Goal: Information Seeking & Learning: Understand process/instructions

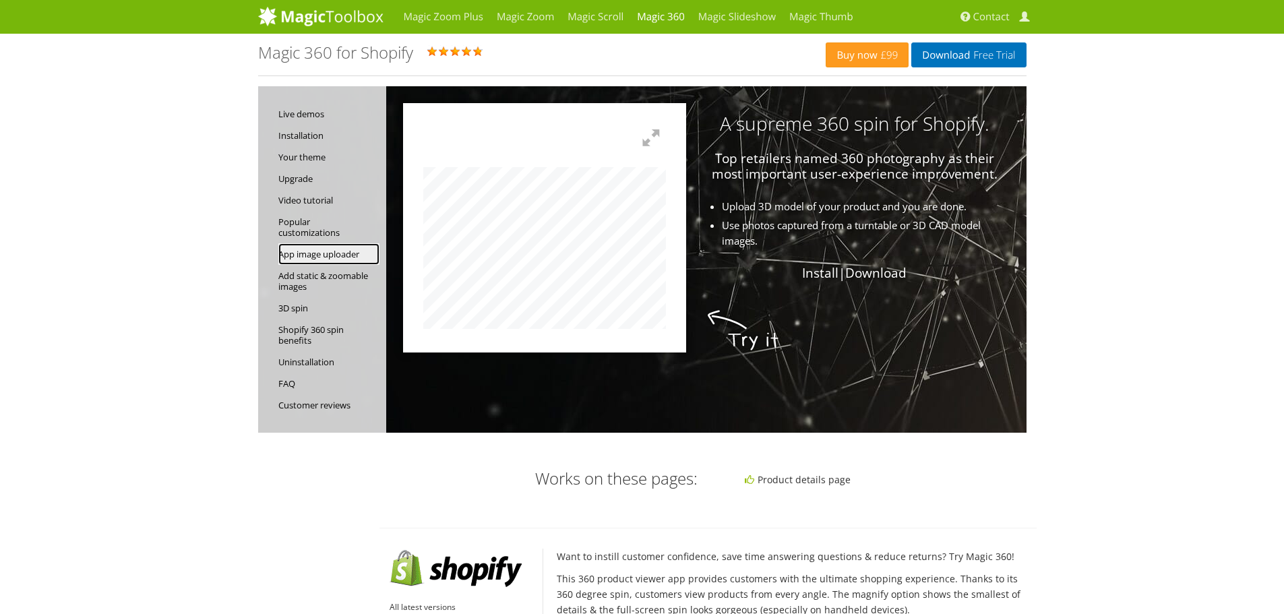
drag, startPoint x: 309, startPoint y: 258, endPoint x: 322, endPoint y: 257, distance: 12.9
click at [309, 258] on link "App image uploader" at bounding box center [328, 254] width 101 height 22
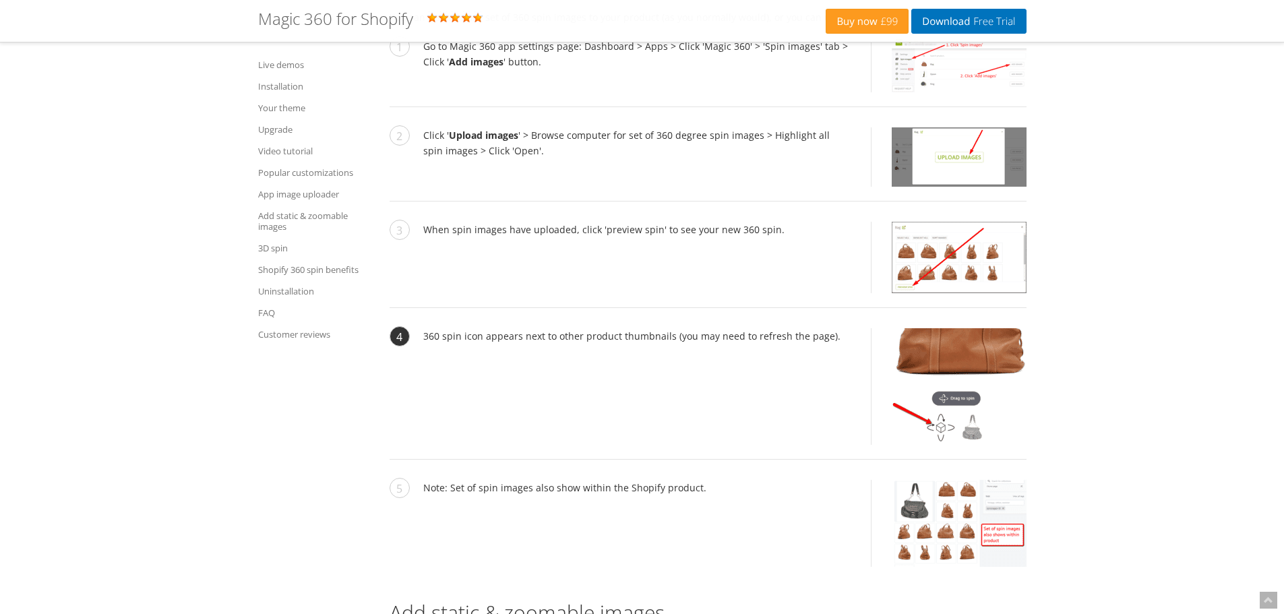
scroll to position [5148, 0]
drag, startPoint x: 464, startPoint y: 217, endPoint x: 794, endPoint y: 224, distance: 330.4
click at [794, 224] on li "When spin images have uploaded, click 'preview spin' to see your new 360 spin." at bounding box center [708, 264] width 637 height 86
drag, startPoint x: 440, startPoint y: 324, endPoint x: 629, endPoint y: 330, distance: 189.5
click at [629, 330] on li "360 spin icon appears next to other product thumbnails (you may need to refresh…" at bounding box center [708, 393] width 637 height 131
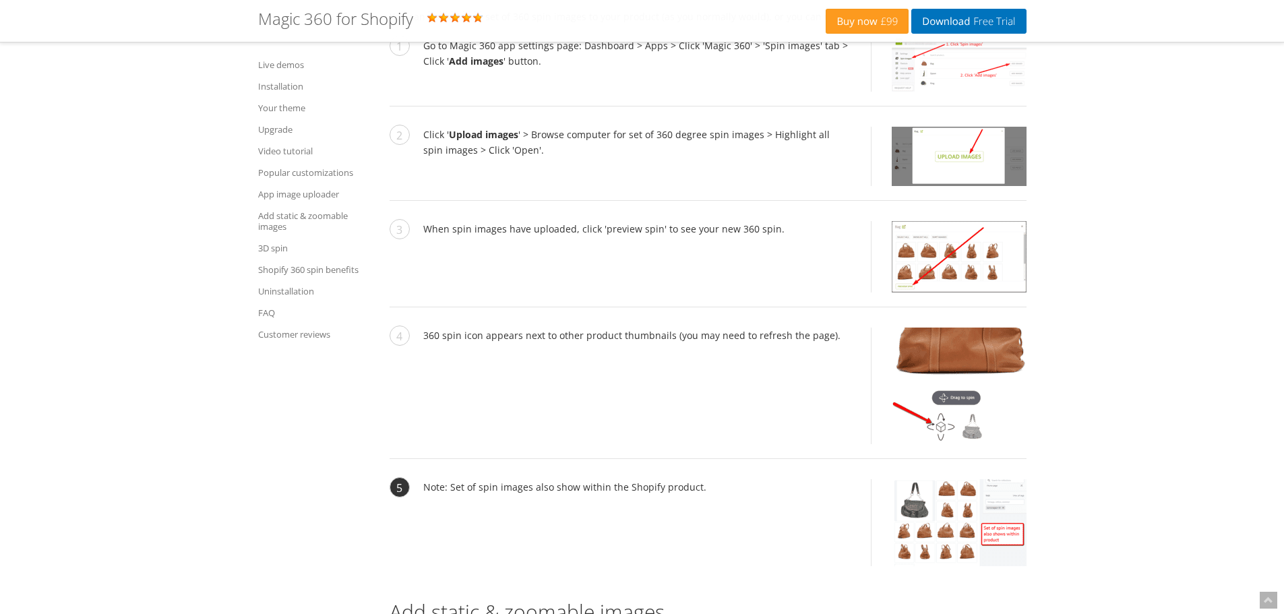
drag, startPoint x: 450, startPoint y: 473, endPoint x: 700, endPoint y: 481, distance: 250.2
click at [700, 481] on li "Note: Set of spin images also show within the Shopify product." at bounding box center [708, 529] width 637 height 101
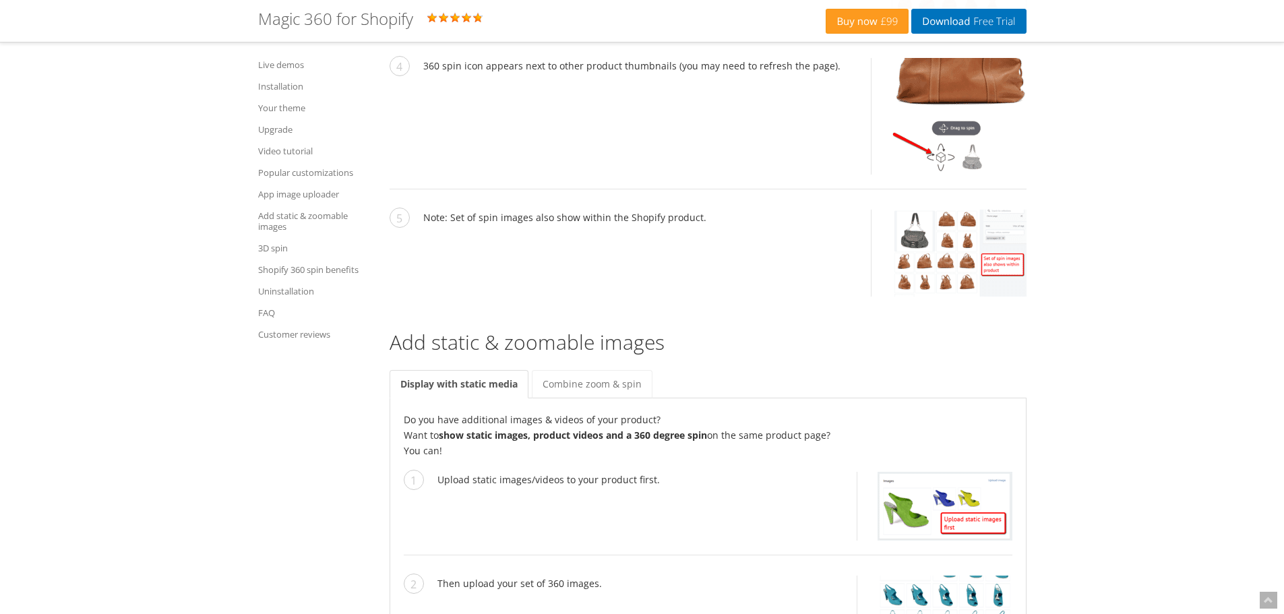
scroll to position [5215, 0]
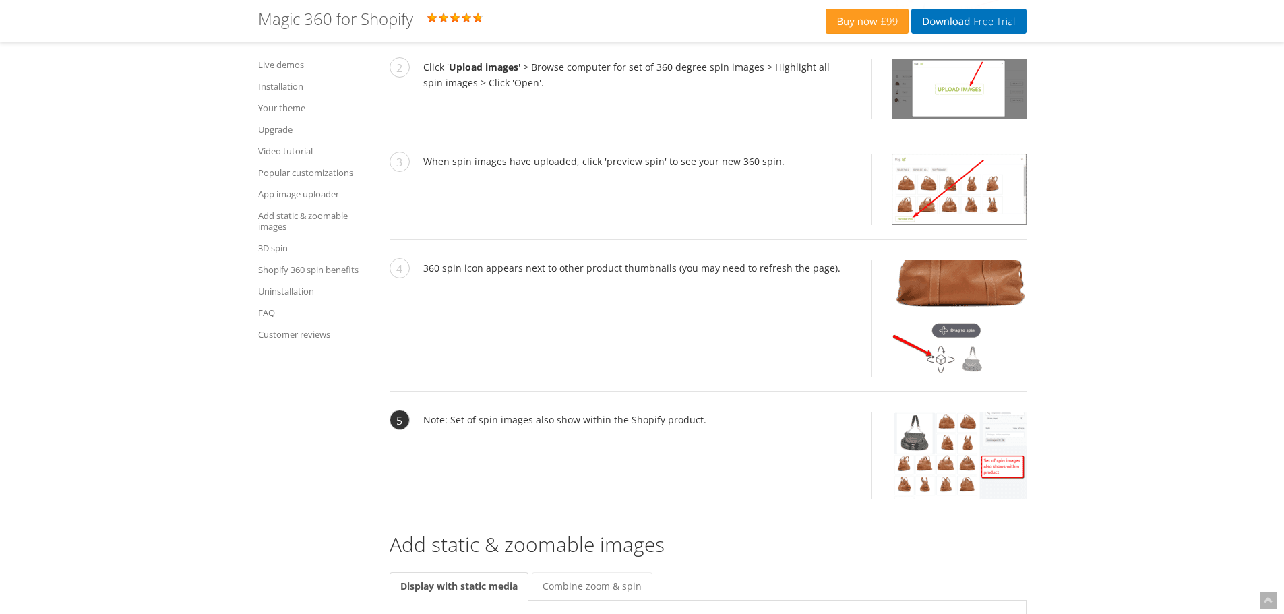
click at [990, 462] on img at bounding box center [959, 455] width 135 height 87
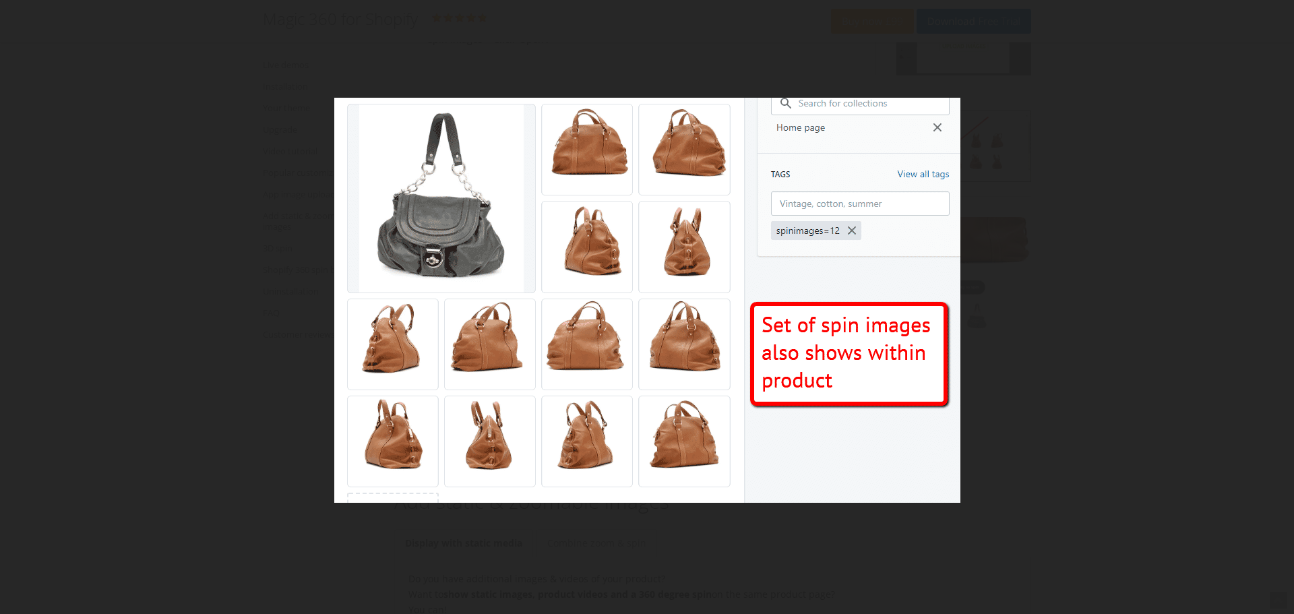
scroll to position [5282, 0]
click at [1114, 405] on figure at bounding box center [647, 300] width 1294 height 574
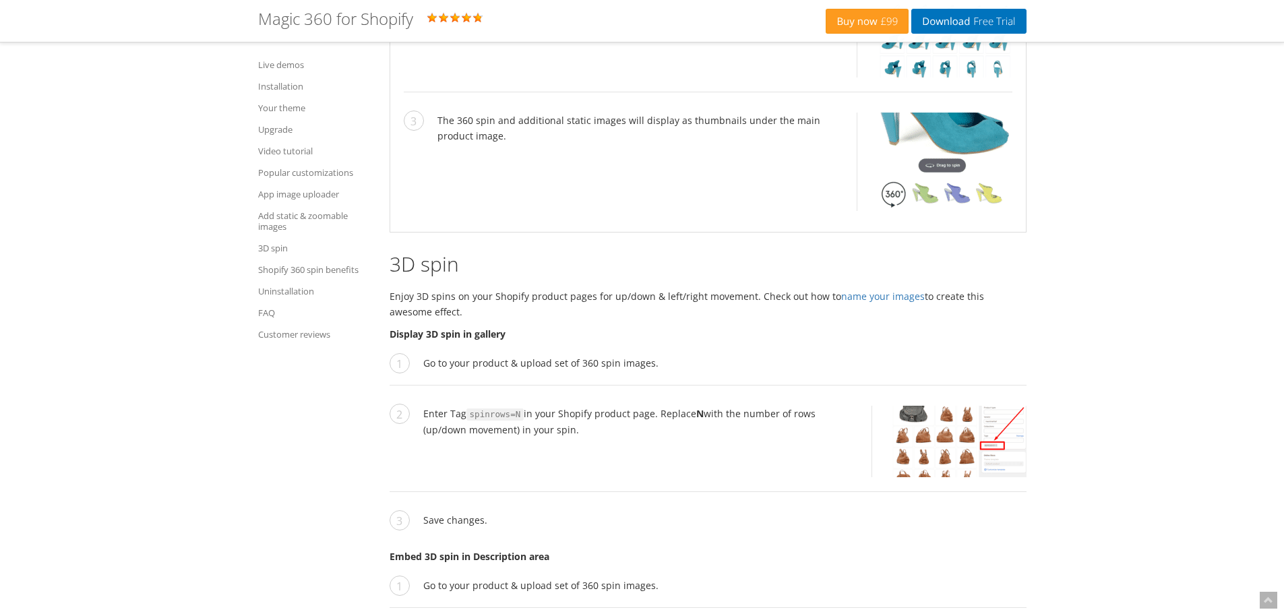
scroll to position [6091, 0]
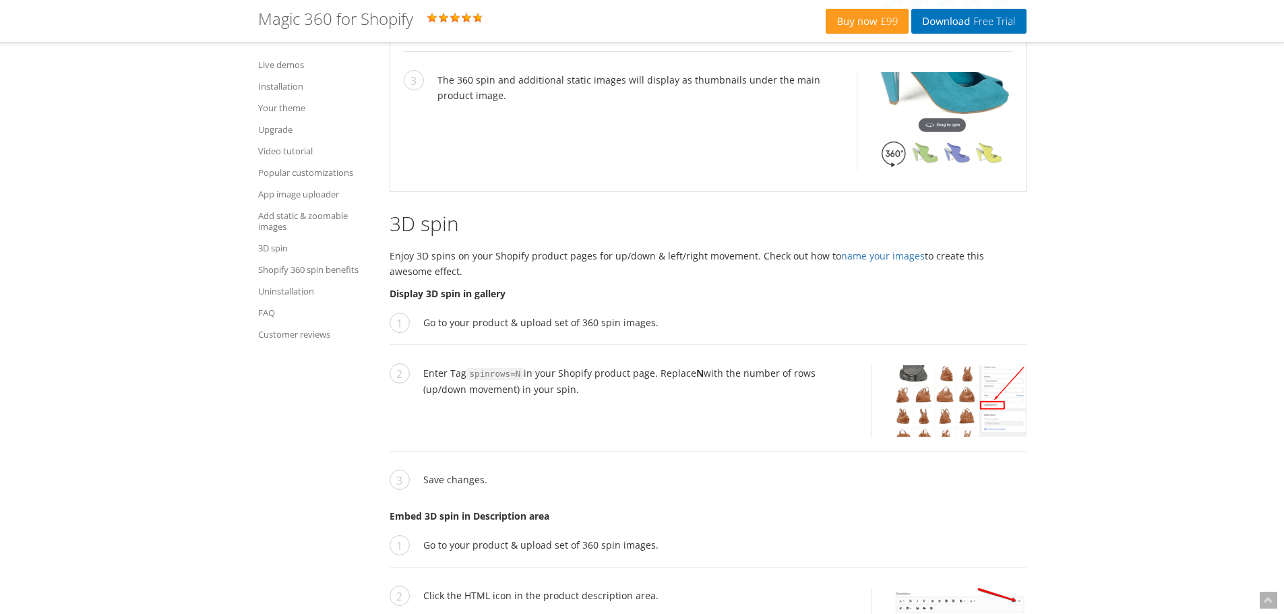
drag, startPoint x: 756, startPoint y: 240, endPoint x: 844, endPoint y: 260, distance: 89.9
click at [844, 260] on p "Enjoy 3D spins on your Shopify product pages for up/down & left/right movement.…" at bounding box center [708, 263] width 637 height 31
click at [939, 402] on img at bounding box center [960, 400] width 134 height 71
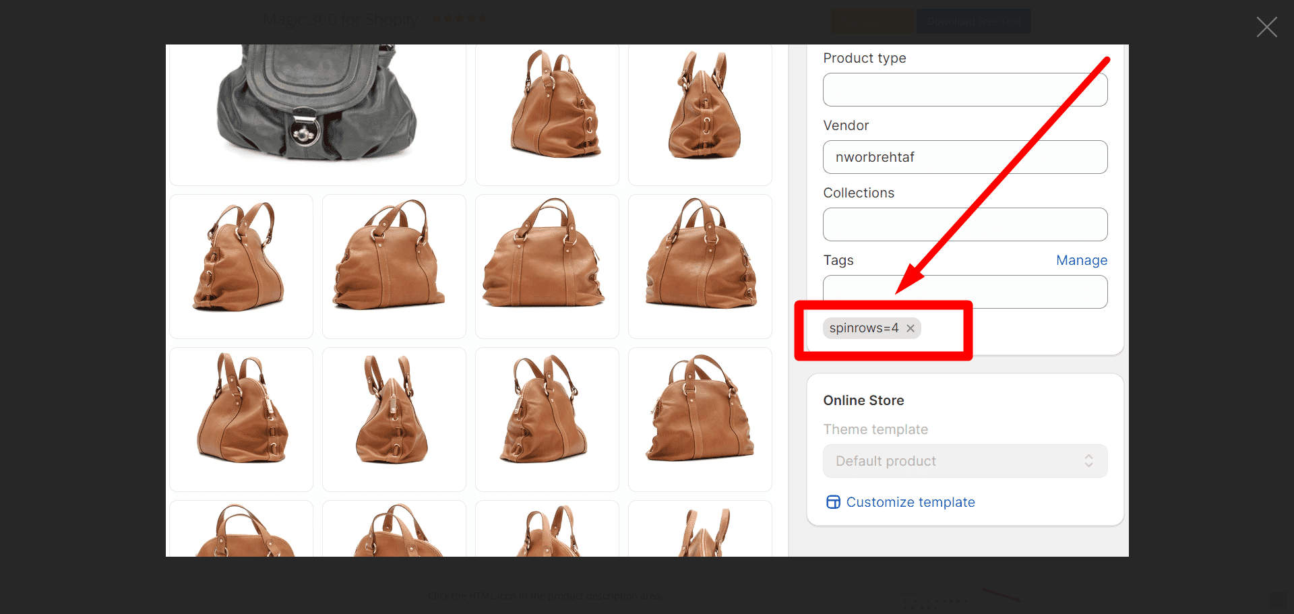
click at [1195, 372] on figure at bounding box center [647, 300] width 1294 height 574
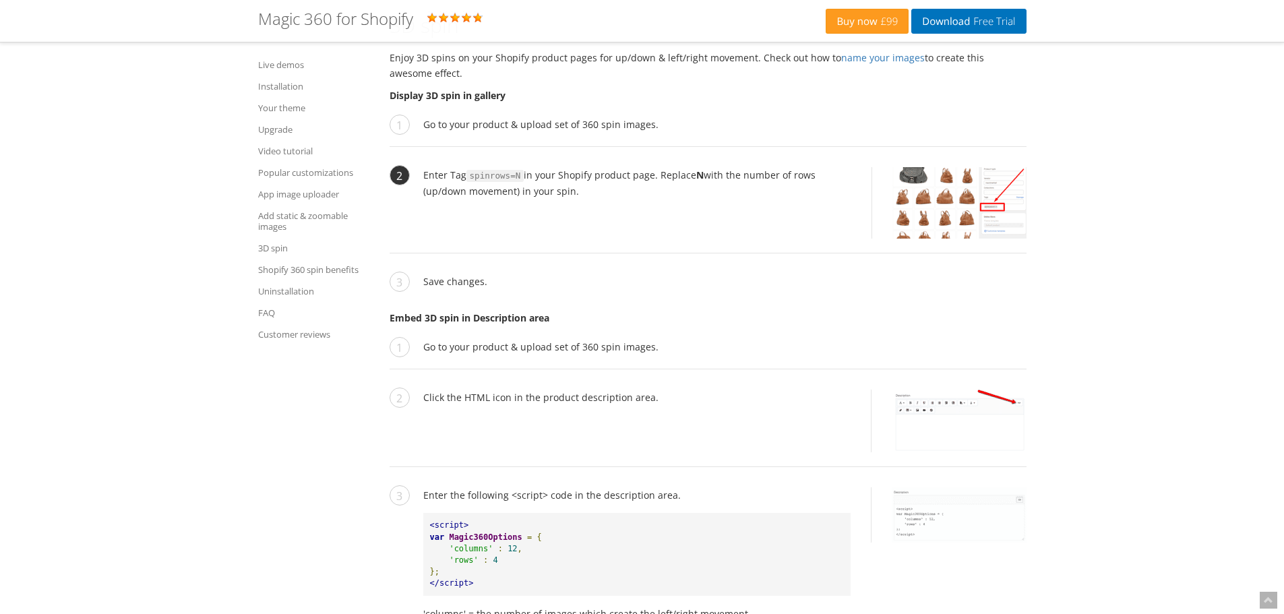
scroll to position [6293, 0]
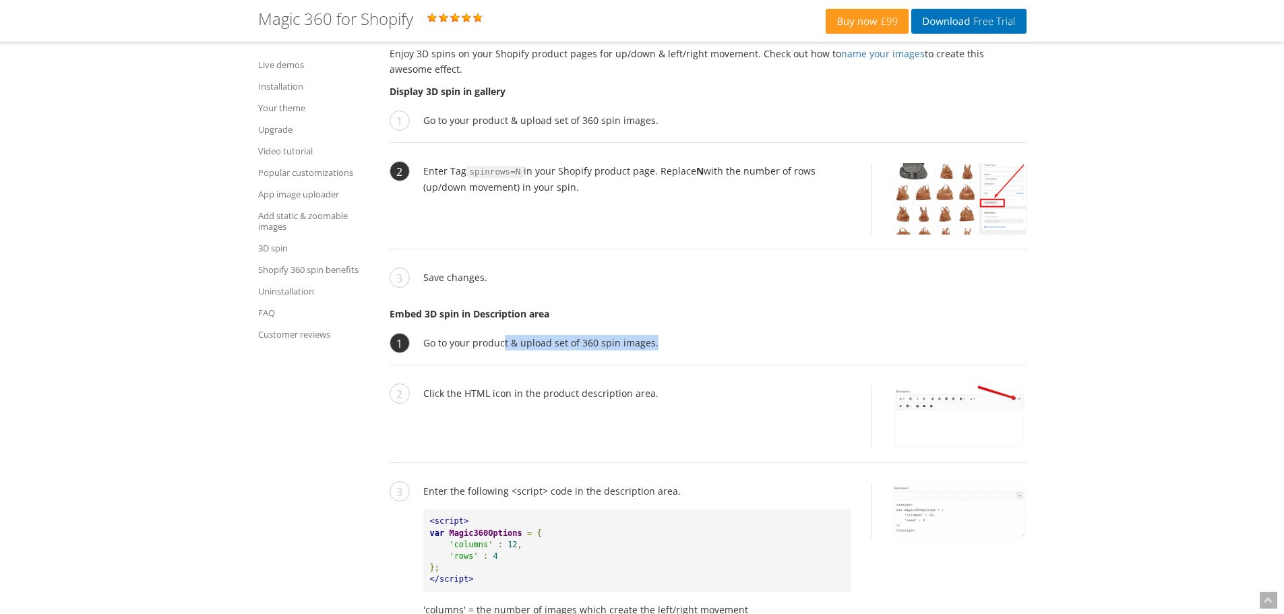
drag, startPoint x: 527, startPoint y: 327, endPoint x: 677, endPoint y: 326, distance: 150.3
click at [677, 335] on li "Go to your product & upload set of 360 spin images." at bounding box center [708, 350] width 637 height 30
drag, startPoint x: 426, startPoint y: 379, endPoint x: 606, endPoint y: 398, distance: 181.0
click at [606, 398] on li "Click the HTML icon in the product description area." at bounding box center [708, 425] width 637 height 78
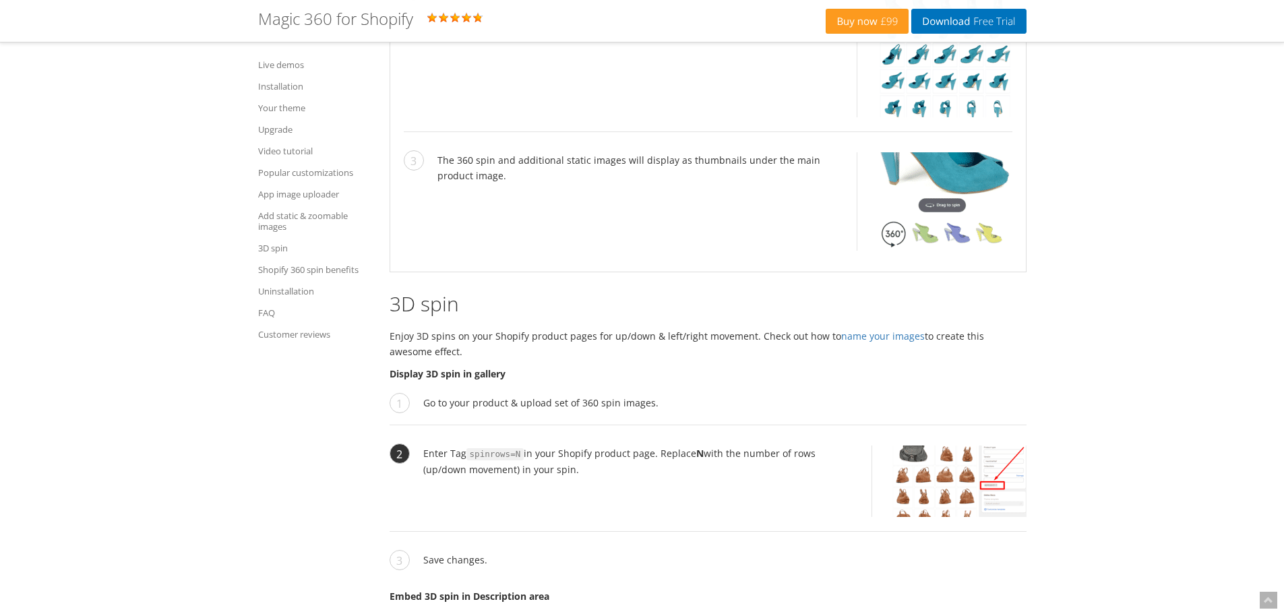
scroll to position [6023, 0]
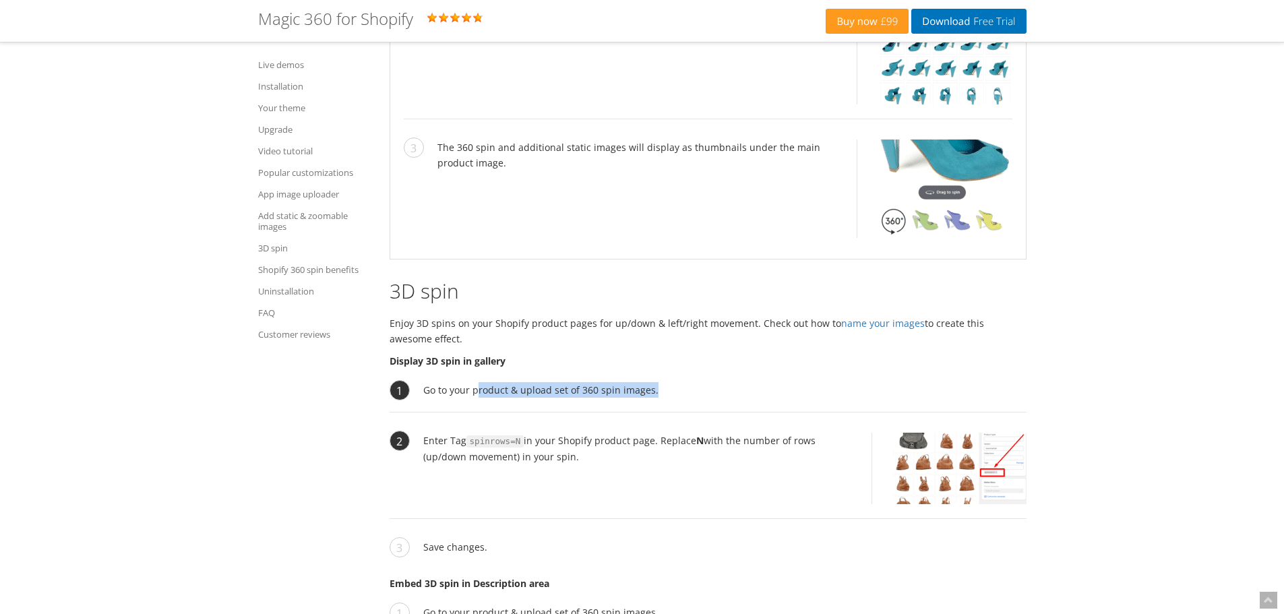
drag, startPoint x: 511, startPoint y: 378, endPoint x: 666, endPoint y: 382, distance: 155.1
click at [666, 382] on li "Go to your product & upload set of 360 spin images." at bounding box center [708, 397] width 637 height 30
click at [490, 435] on code "spinrows=N" at bounding box center [495, 441] width 58 height 12
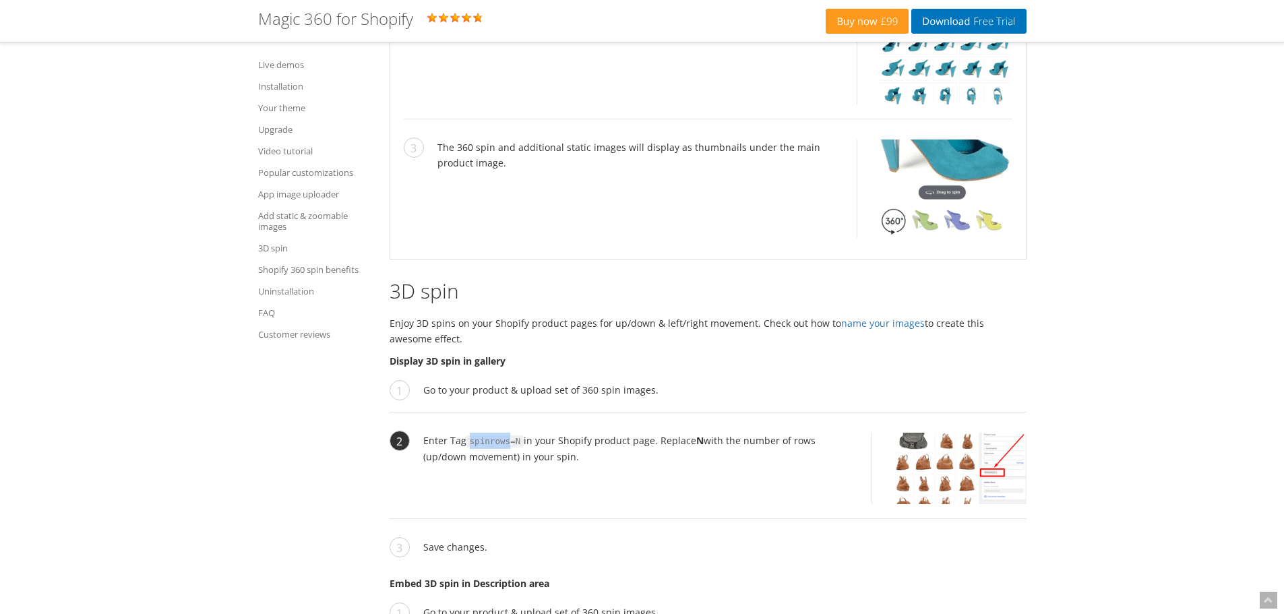
click at [490, 435] on code "spinrows=N" at bounding box center [495, 441] width 58 height 12
click at [775, 460] on li "Enter Tag spinrows=N in your Shopify product page. Replace N with the number of…" at bounding box center [708, 476] width 637 height 86
click at [924, 436] on img at bounding box center [960, 468] width 134 height 71
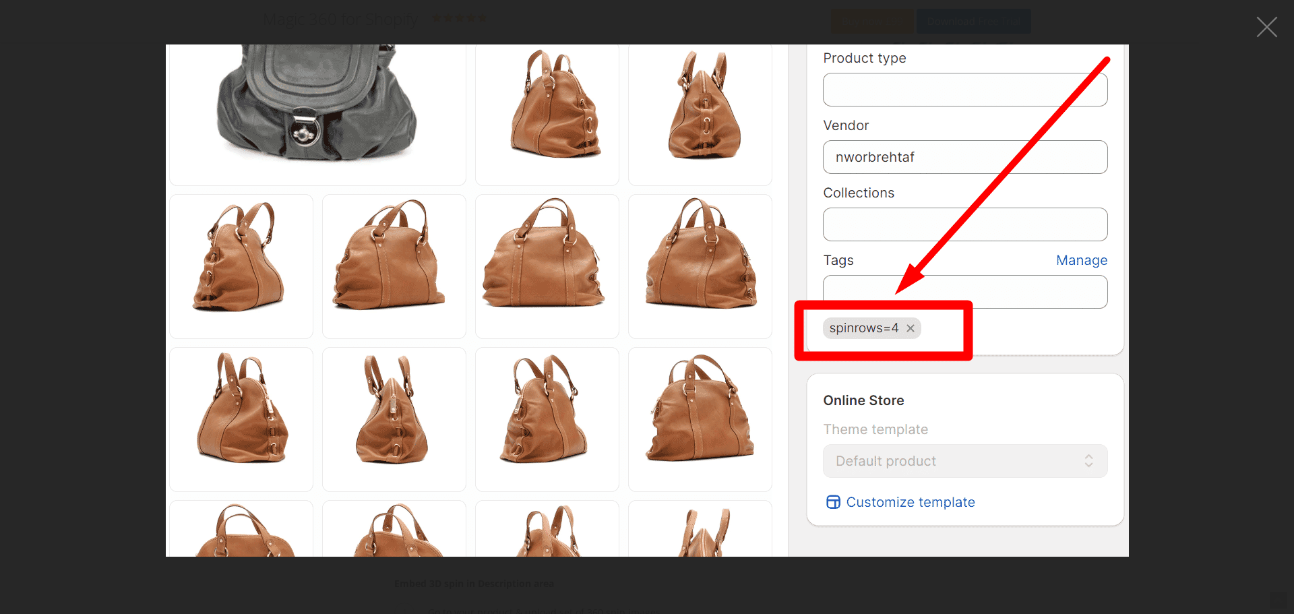
click at [1203, 324] on figure at bounding box center [647, 300] width 1294 height 574
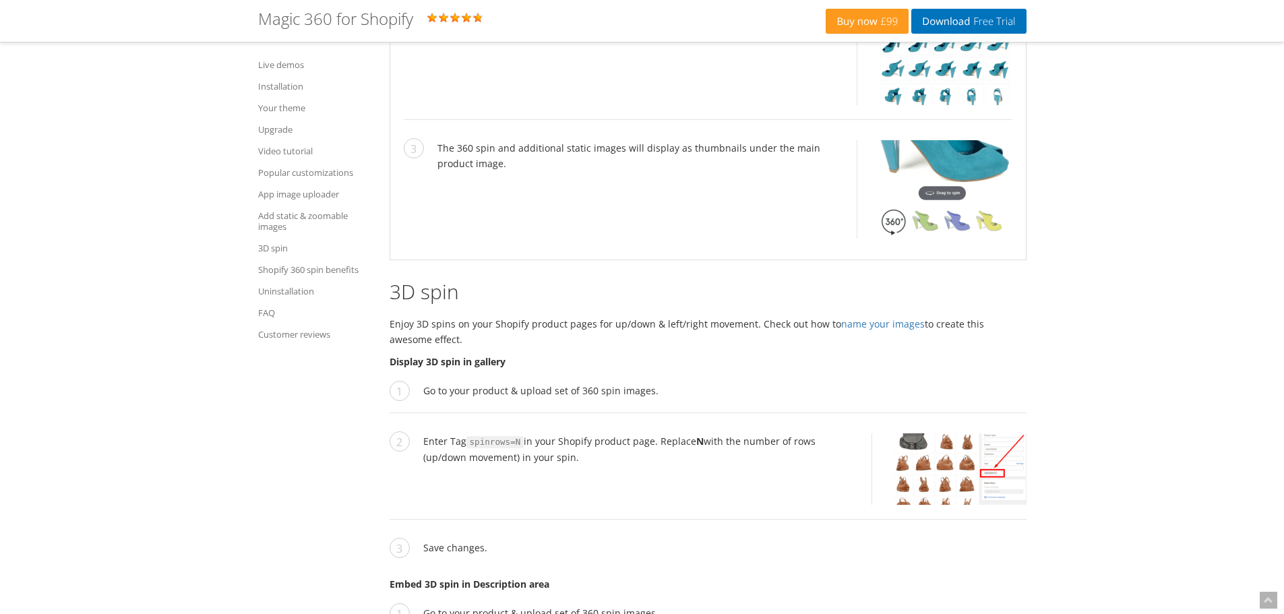
scroll to position [6023, 0]
drag, startPoint x: 386, startPoint y: 308, endPoint x: 731, endPoint y: 318, distance: 346.0
click at [731, 318] on p "Enjoy 3D spins on your Shopify product pages for up/down & left/right movement.…" at bounding box center [708, 330] width 637 height 31
drag, startPoint x: 422, startPoint y: 376, endPoint x: 510, endPoint y: 379, distance: 88.4
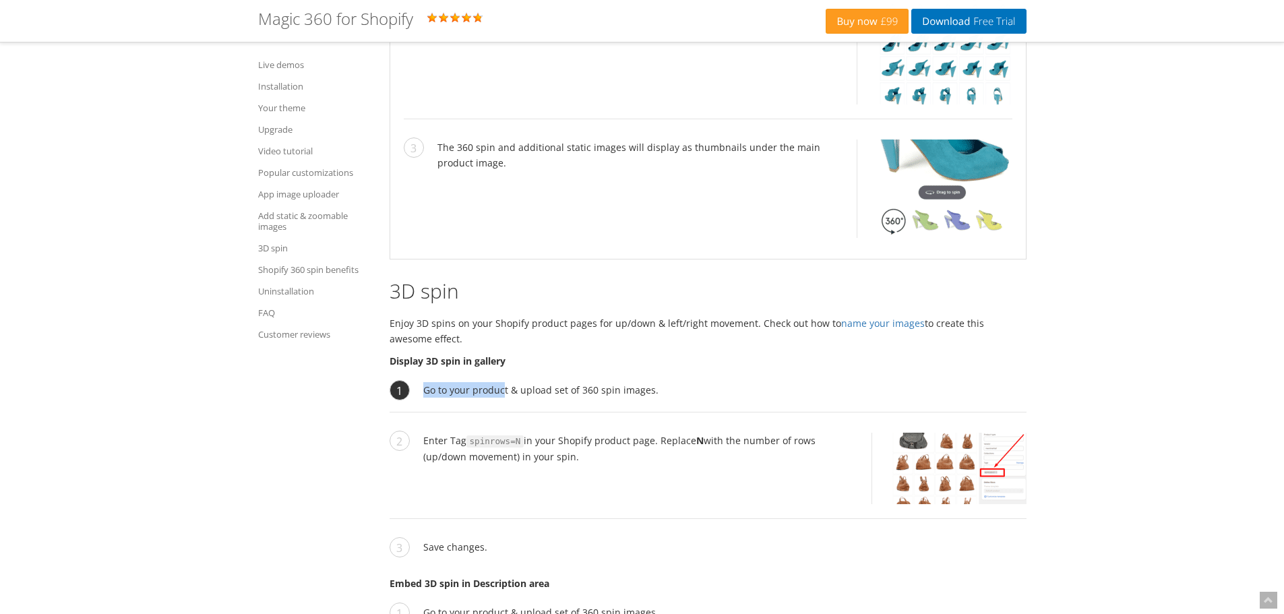
click at [510, 382] on li "Go to your product & upload set of 360 spin images." at bounding box center [708, 397] width 637 height 30
click at [396, 382] on li "Go to your product & upload set of 360 spin images." at bounding box center [708, 397] width 637 height 30
click at [434, 433] on li "Enter Tag spinrows=N in your Shopify product page. Replace N with the number of…" at bounding box center [708, 476] width 637 height 86
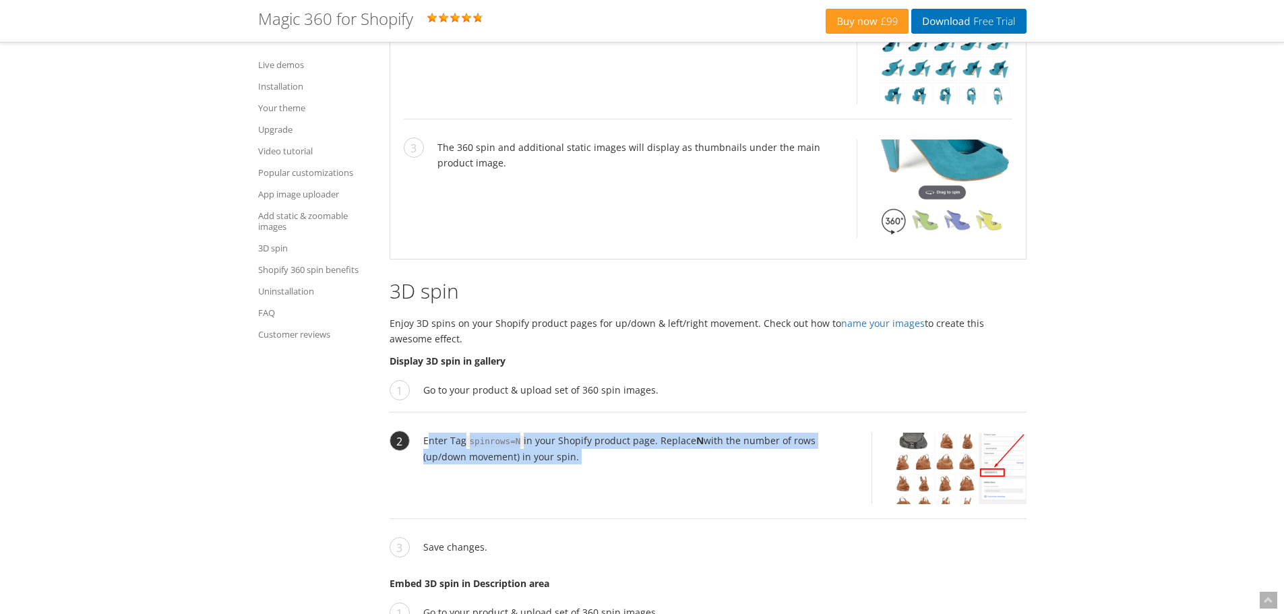
click at [434, 433] on li "Enter Tag spinrows=N in your Shopify product page. Replace N with the number of…" at bounding box center [708, 476] width 637 height 86
click at [546, 454] on li "Enter Tag spinrows=N in your Shopify product page. Replace N with the number of…" at bounding box center [708, 476] width 637 height 86
click at [930, 456] on img at bounding box center [960, 468] width 134 height 71
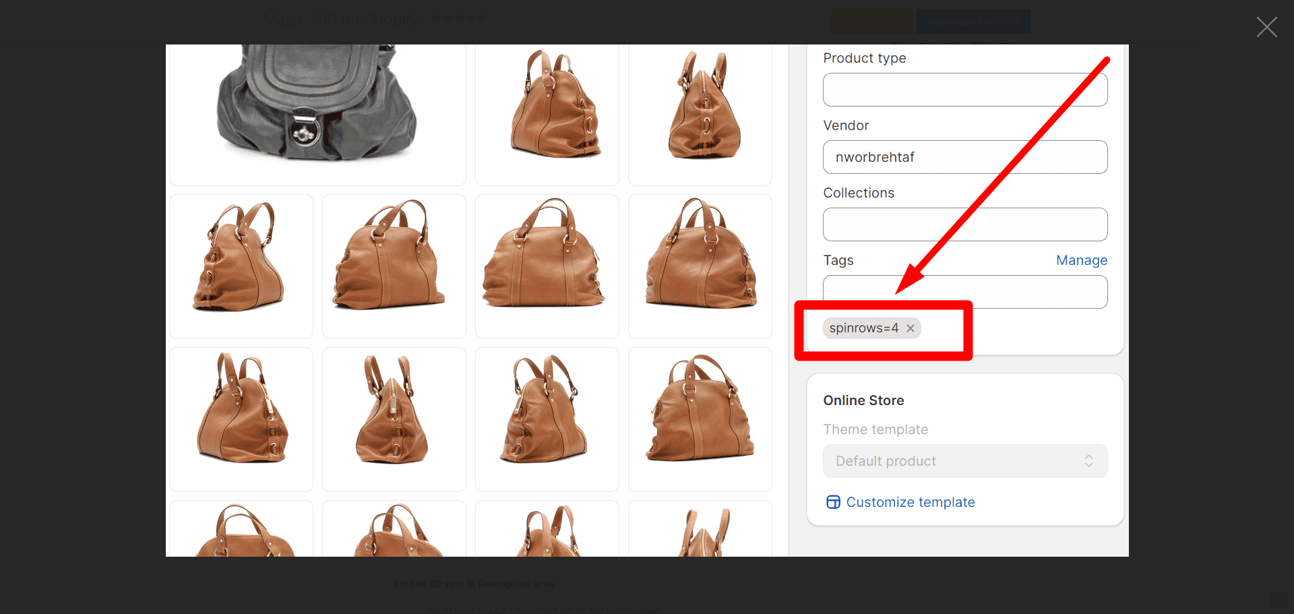
click at [1225, 411] on figure at bounding box center [647, 300] width 1294 height 574
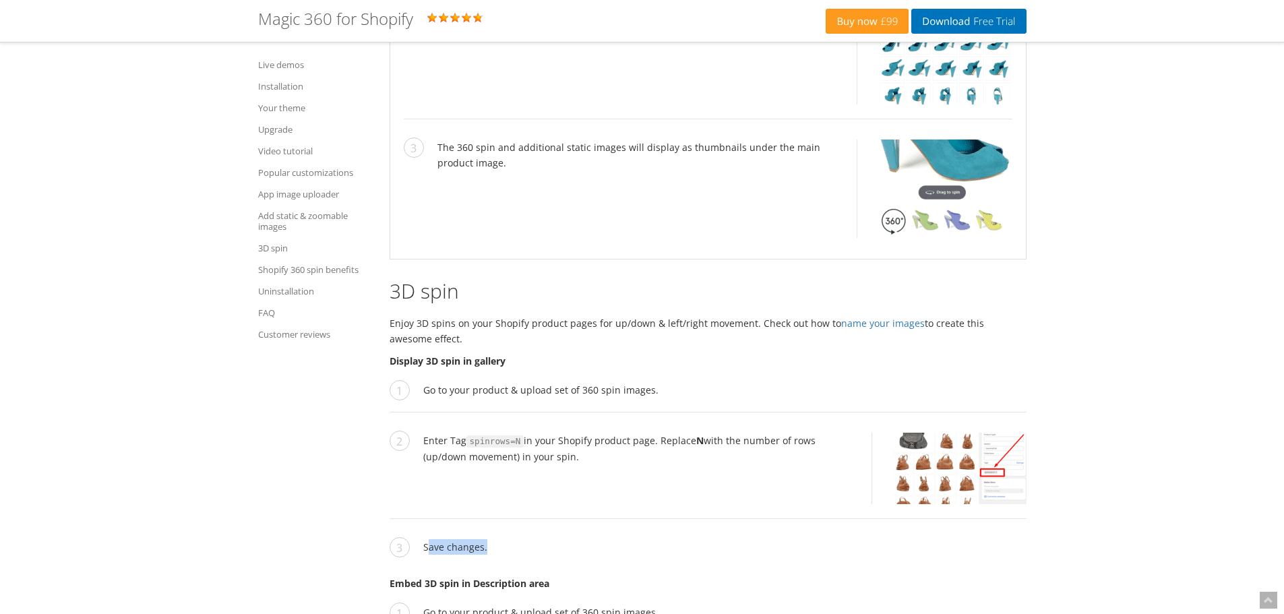
drag, startPoint x: 427, startPoint y: 526, endPoint x: 553, endPoint y: 512, distance: 127.4
click at [533, 539] on li "Save changes." at bounding box center [708, 554] width 637 height 30
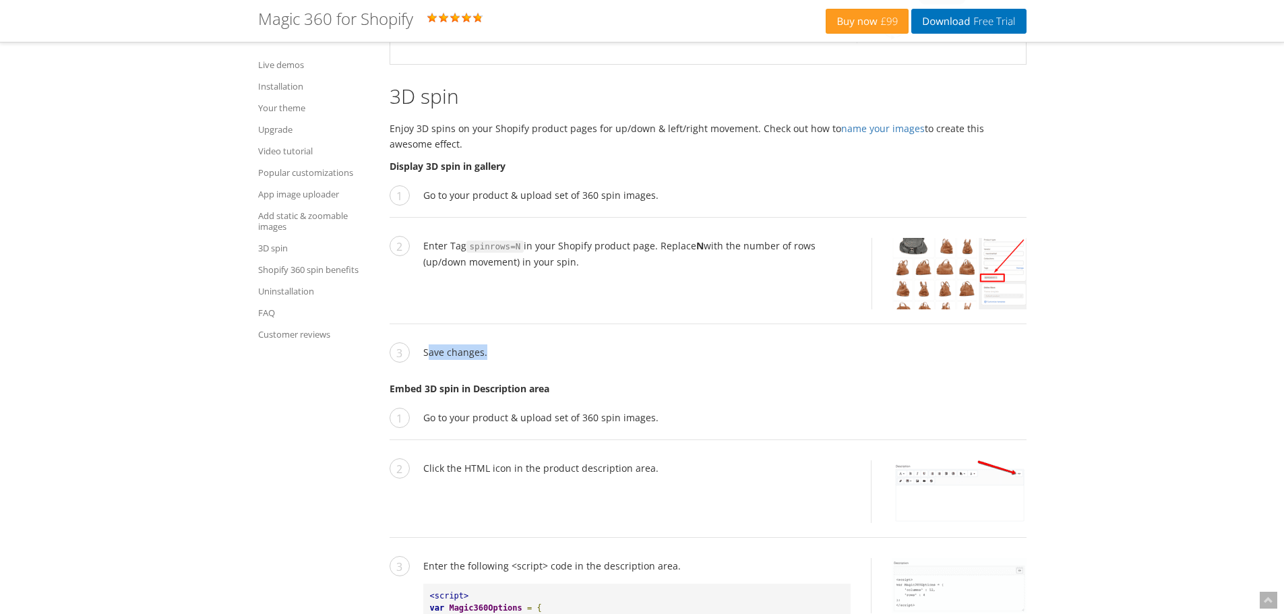
scroll to position [6225, 0]
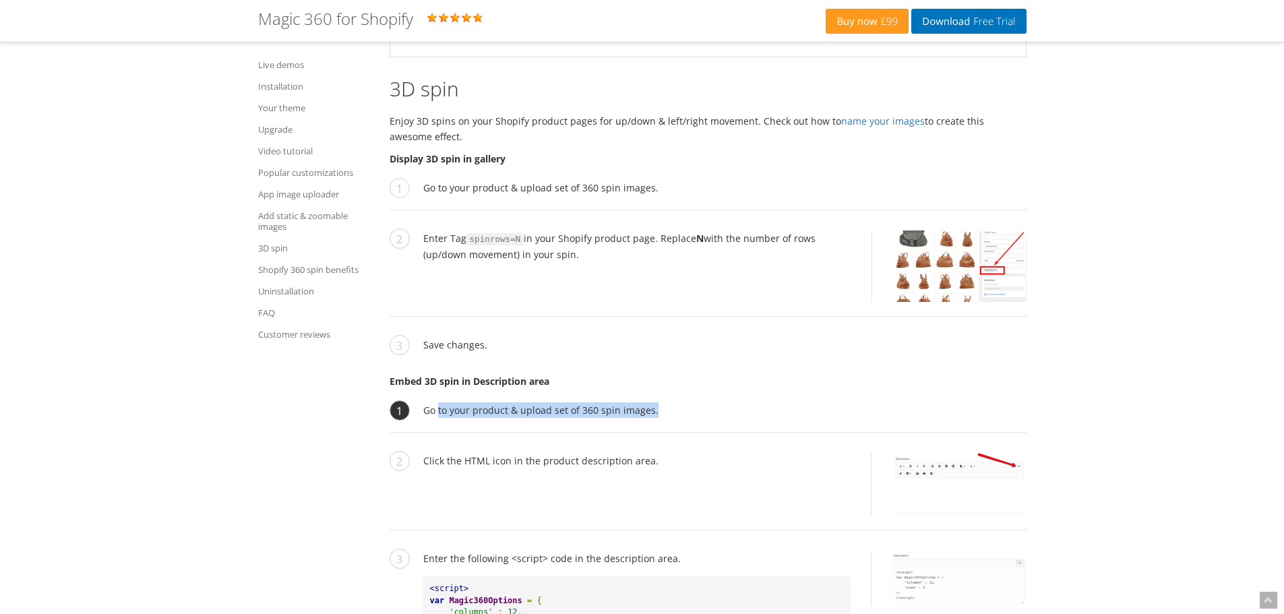
drag, startPoint x: 440, startPoint y: 396, endPoint x: 624, endPoint y: 408, distance: 184.4
click at [624, 408] on li "Go to your product & upload set of 360 spin images." at bounding box center [708, 417] width 637 height 30
drag, startPoint x: 425, startPoint y: 447, endPoint x: 661, endPoint y: 456, distance: 235.5
click at [661, 456] on li "Click the HTML icon in the product description area." at bounding box center [708, 492] width 637 height 78
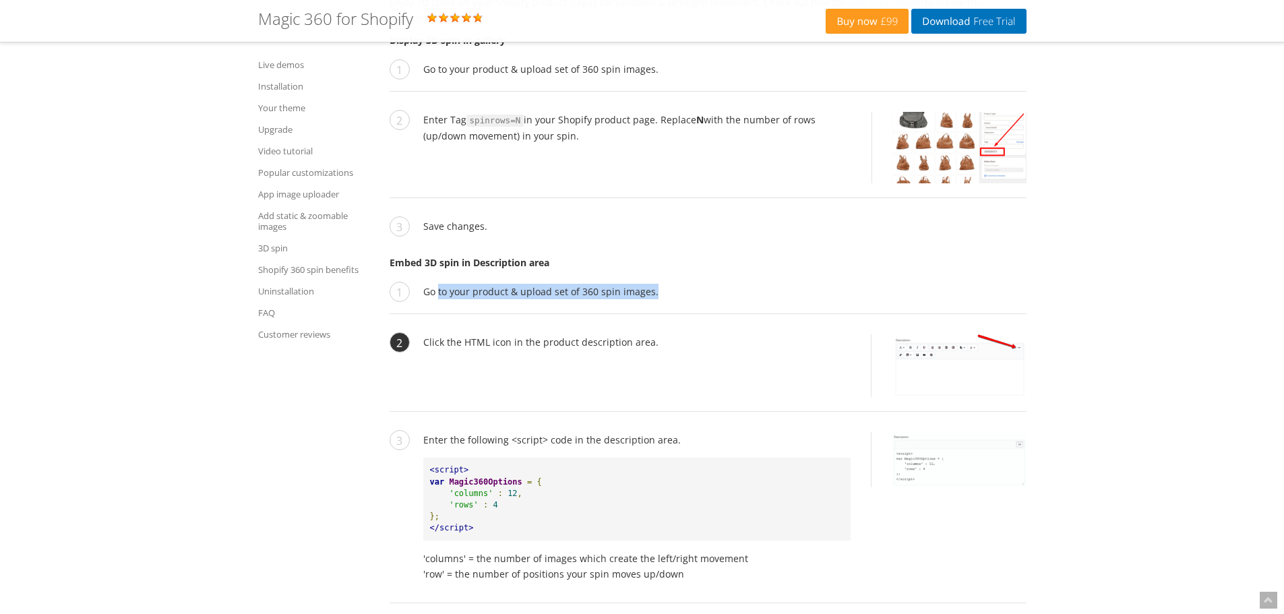
scroll to position [6360, 0]
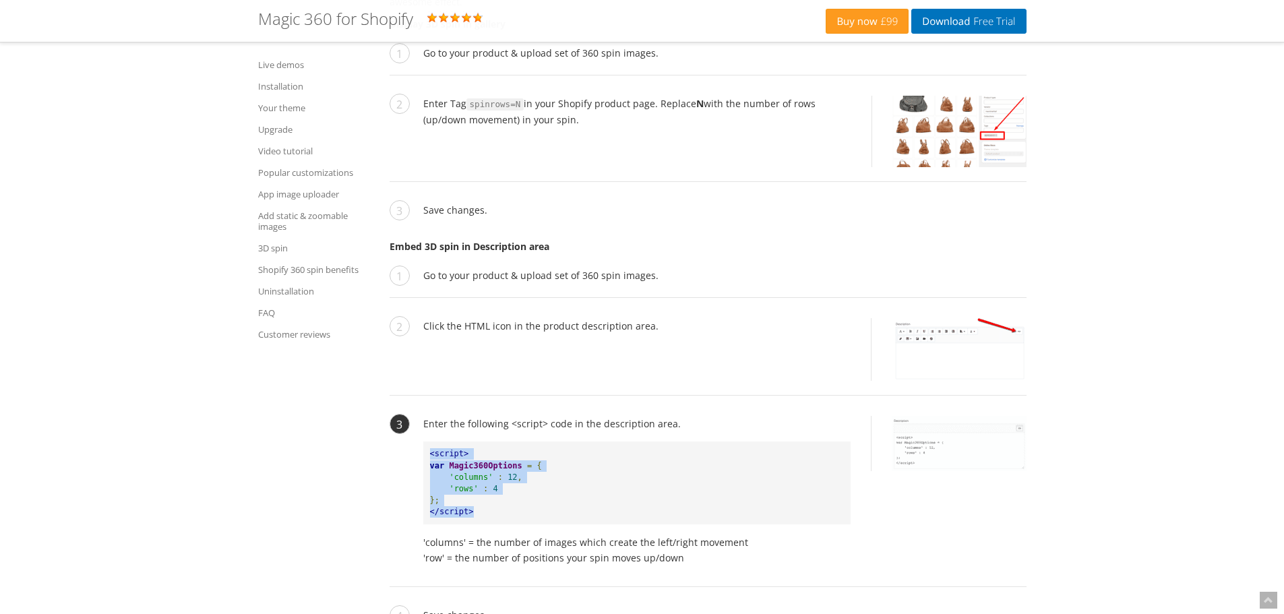
drag, startPoint x: 480, startPoint y: 499, endPoint x: 417, endPoint y: 431, distance: 92.1
click at [417, 431] on li "Enter the following <script> code in the description area. <script> var Magic36…" at bounding box center [708, 501] width 637 height 171
click at [788, 489] on pre "<script> var Magic360Options = { 'columns' : 12 , 'rows' : 4 }; </script>" at bounding box center [636, 483] width 427 height 83
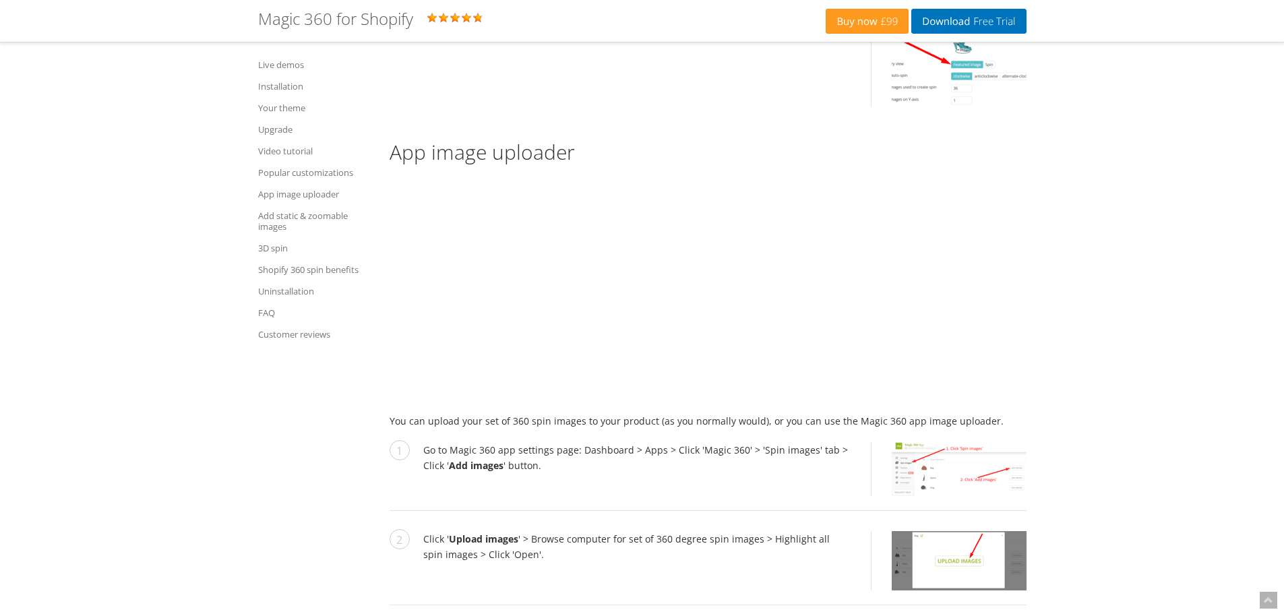
scroll to position [4742, 0]
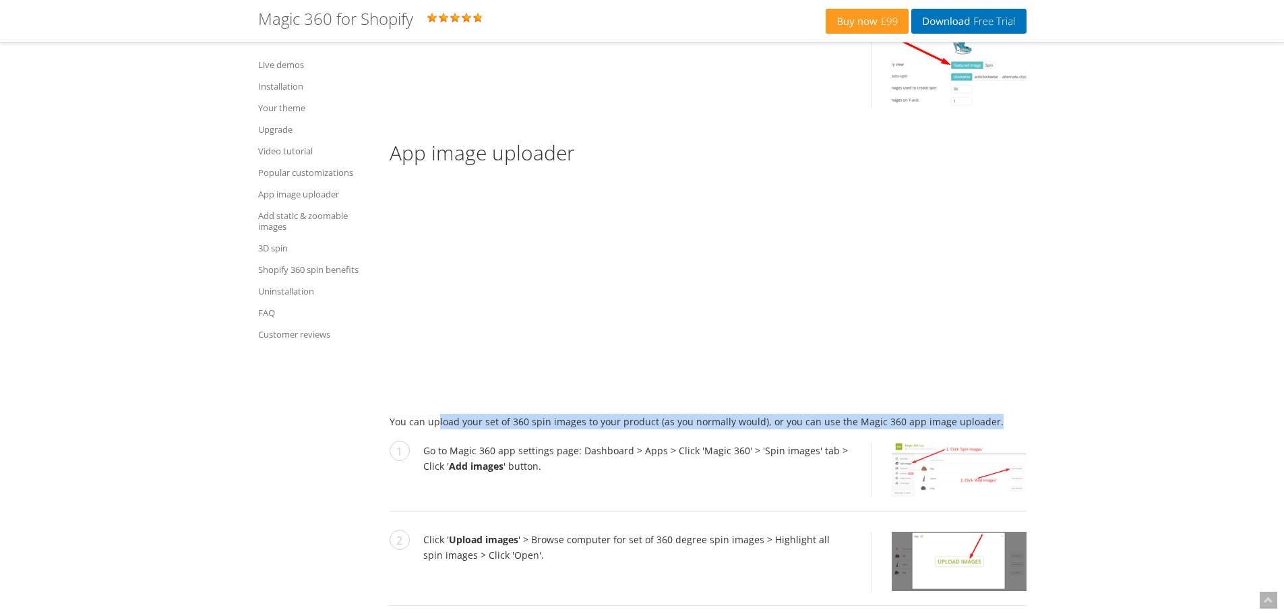
drag, startPoint x: 437, startPoint y: 404, endPoint x: 986, endPoint y: 405, distance: 549.4
click at [986, 414] on p "You can upload your set of 360 spin images to your product (as you normally wou…" at bounding box center [708, 422] width 637 height 16
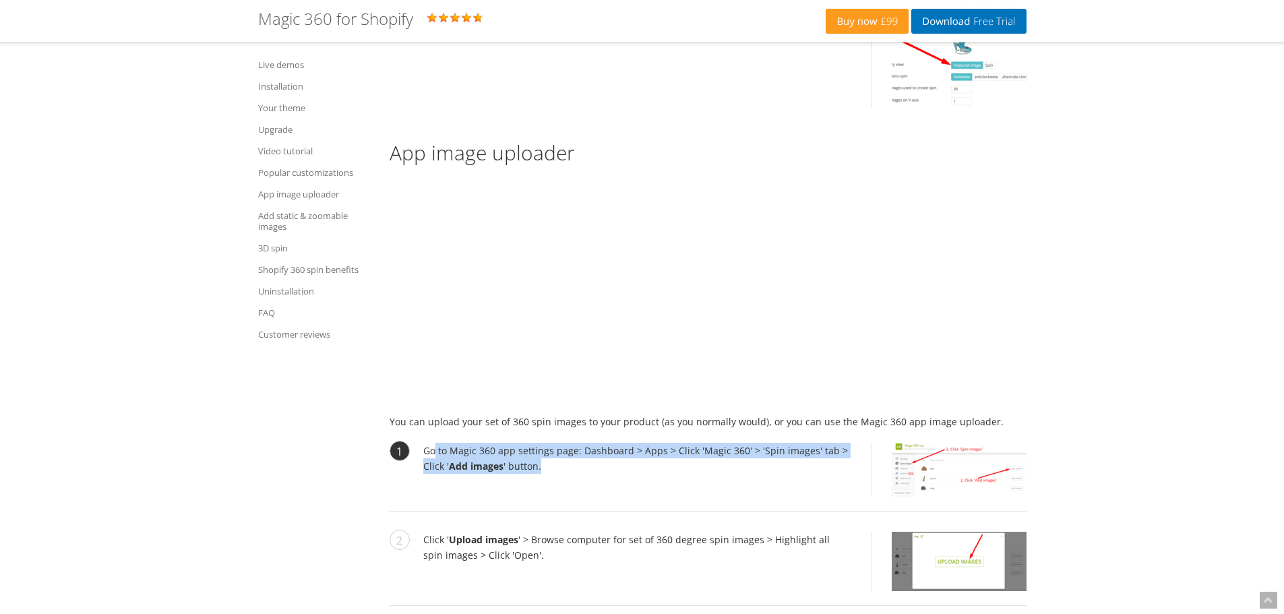
drag, startPoint x: 440, startPoint y: 438, endPoint x: 808, endPoint y: 447, distance: 367.5
click at [808, 447] on li "Go to Magic 360 app settings page: Dashboard > Apps > Click 'Magic 360' > 'Spin…" at bounding box center [708, 477] width 637 height 69
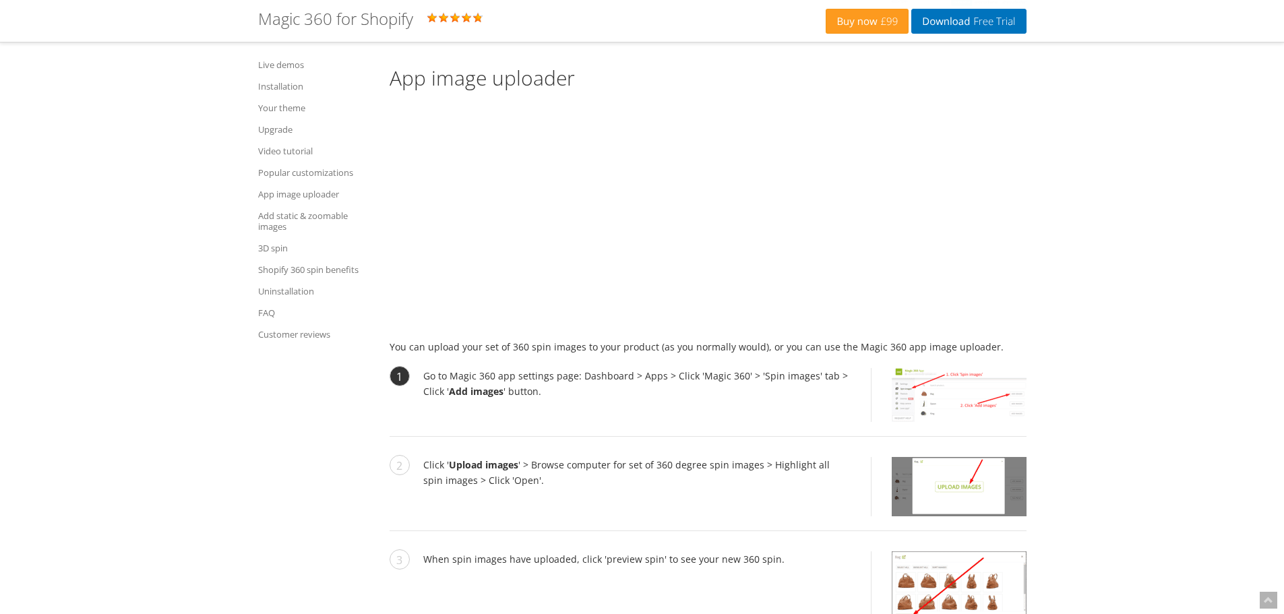
scroll to position [4945, 0]
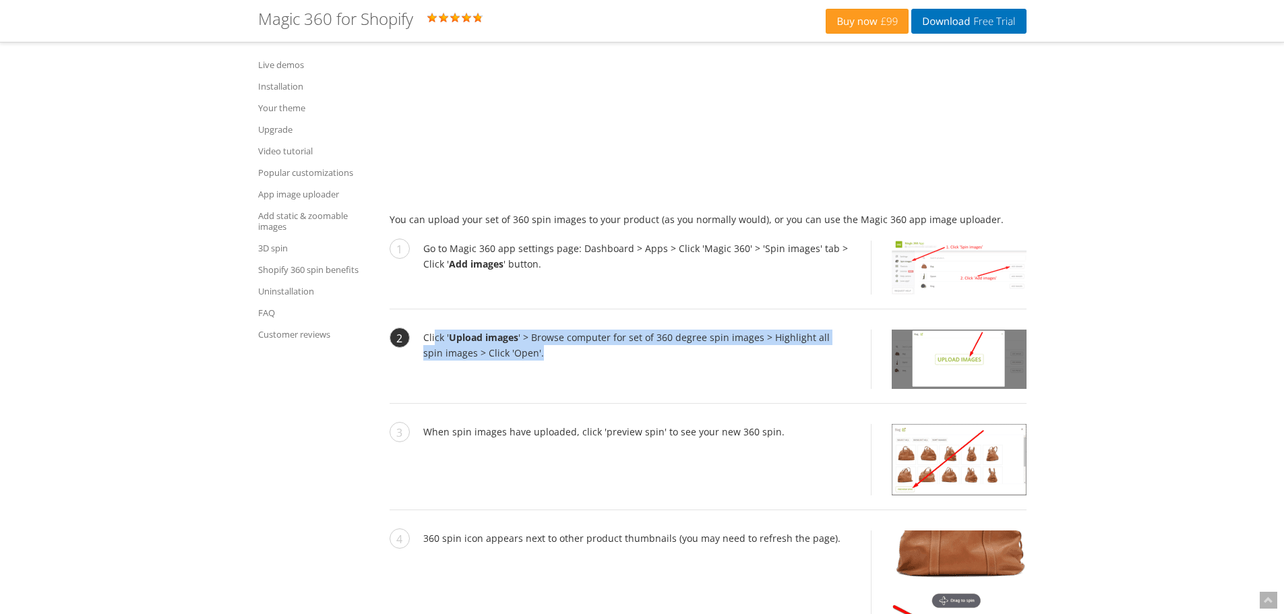
drag, startPoint x: 432, startPoint y: 320, endPoint x: 668, endPoint y: 388, distance: 245.6
click at [777, 347] on li "Click ' Upload images ' > Browse computer for set of 360 degree spin images > H…" at bounding box center [708, 367] width 637 height 74
drag, startPoint x: 487, startPoint y: 417, endPoint x: 722, endPoint y: 426, distance: 235.4
click at [722, 426] on li "When spin images have uploaded, click 'preview spin' to see your new 360 spin." at bounding box center [708, 467] width 637 height 86
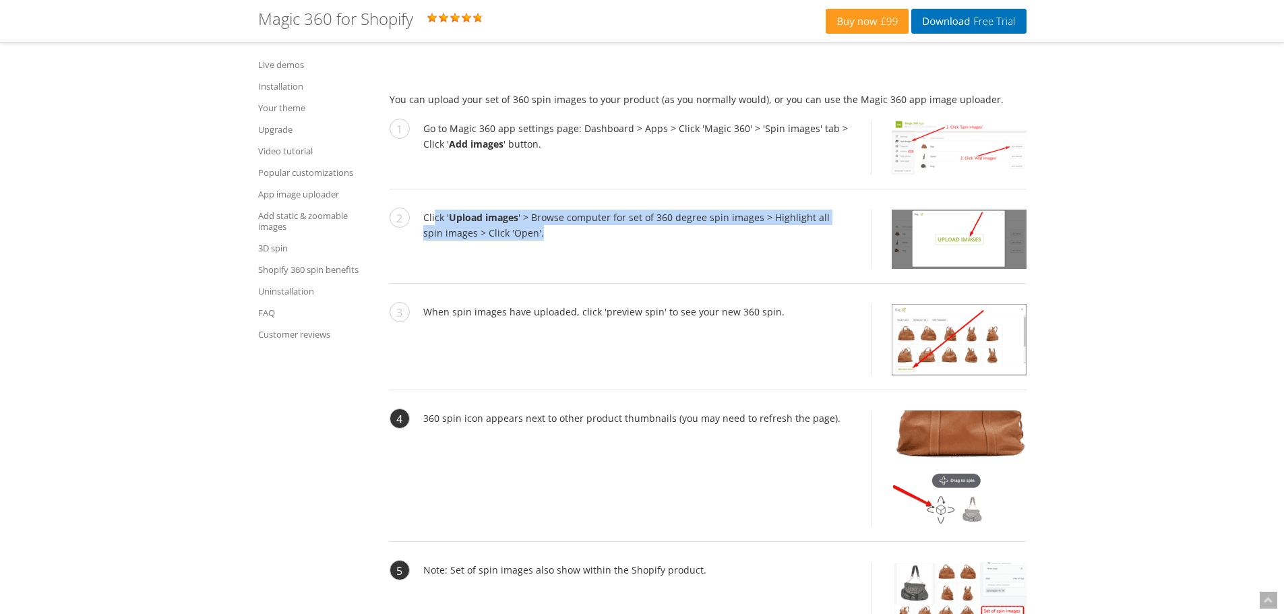
scroll to position [5079, 0]
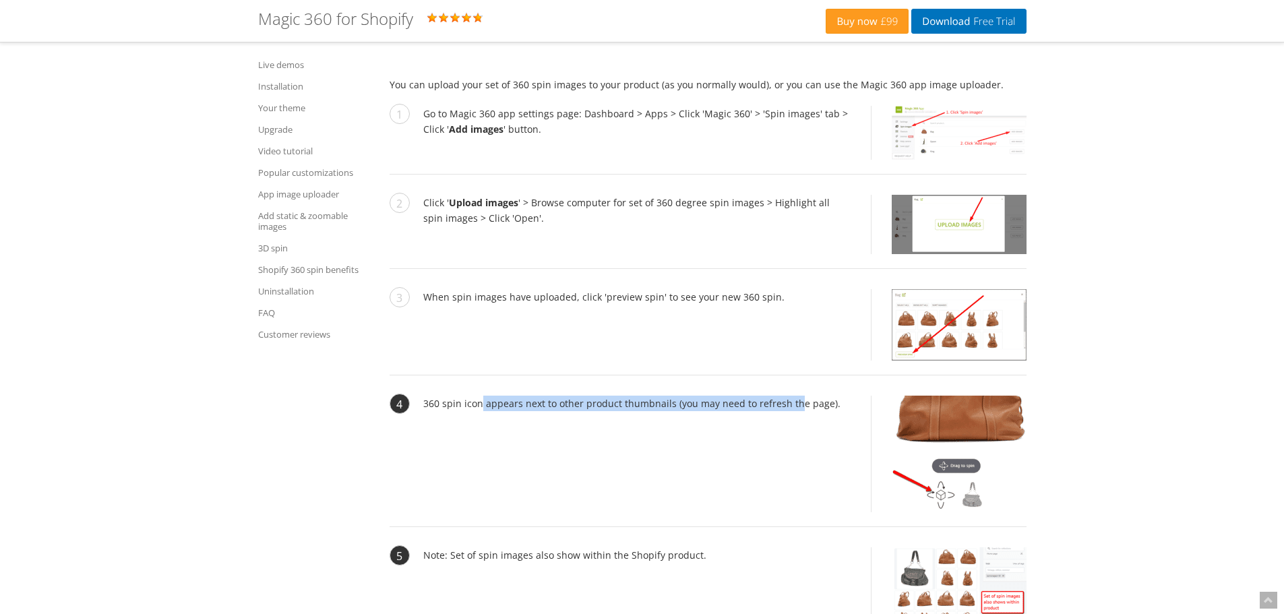
drag, startPoint x: 475, startPoint y: 387, endPoint x: 787, endPoint y: 396, distance: 312.2
click at [787, 396] on li "360 spin icon appears next to other product thumbnails (you may need to refresh…" at bounding box center [708, 461] width 637 height 131
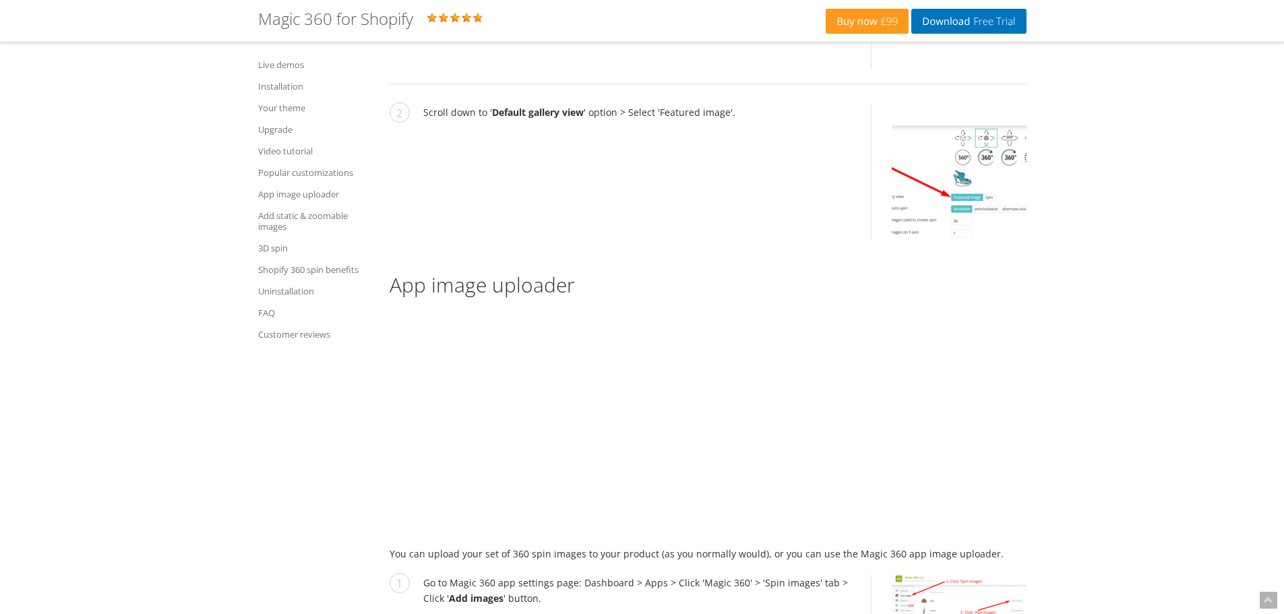
scroll to position [4473, 0]
